Goal: Task Accomplishment & Management: Manage account settings

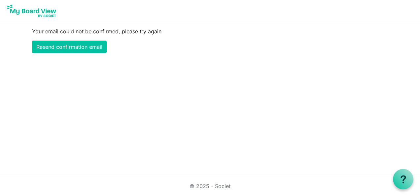
click at [44, 12] on img at bounding box center [31, 11] width 53 height 17
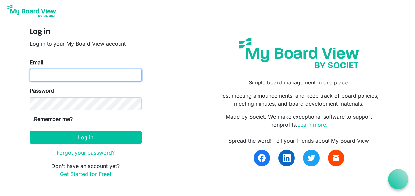
type input "[EMAIL_ADDRESS][DOMAIN_NAME]"
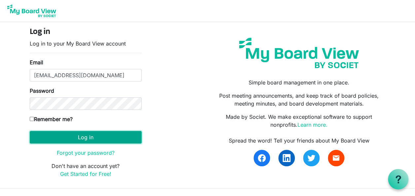
click at [104, 137] on button "Log in" at bounding box center [86, 137] width 112 height 13
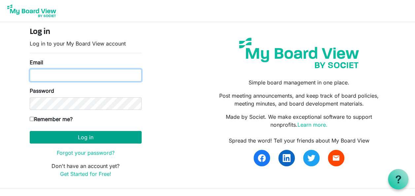
type input "[EMAIL_ADDRESS][DOMAIN_NAME]"
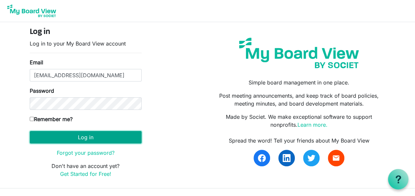
click at [106, 134] on button "Log in" at bounding box center [86, 137] width 112 height 13
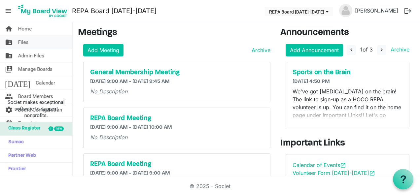
click at [30, 44] on link "folder_shared Files" at bounding box center [36, 42] width 72 height 13
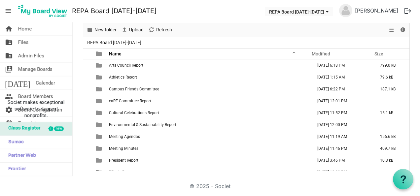
scroll to position [66, 0]
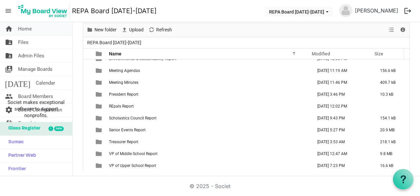
click at [26, 31] on span "Home" at bounding box center [25, 28] width 14 height 13
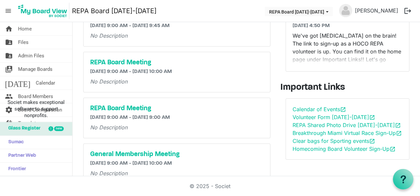
scroll to position [66, 0]
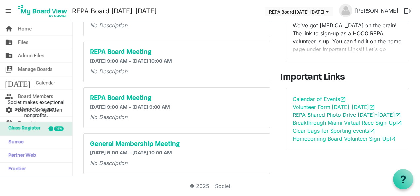
click at [320, 115] on link "REPA Shared Photo Drive [DATE]-[DATE] open_in_new" at bounding box center [347, 115] width 108 height 7
